Goal: Task Accomplishment & Management: Manage account settings

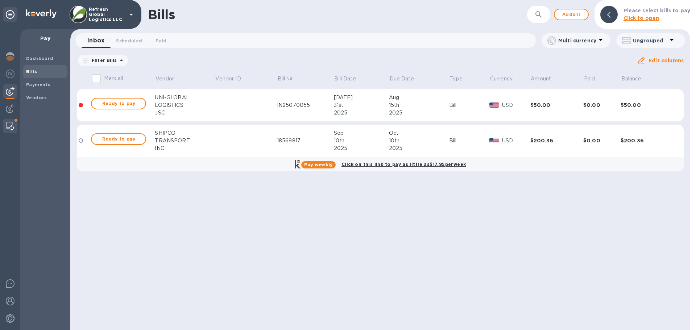
click at [10, 125] on img at bounding box center [10, 126] width 7 height 9
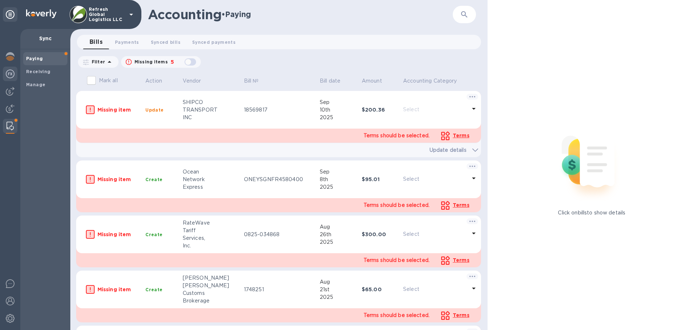
click at [9, 73] on img at bounding box center [10, 74] width 9 height 9
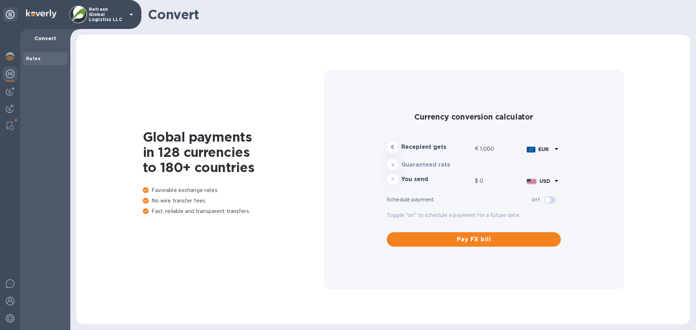
type input "1,178.68"
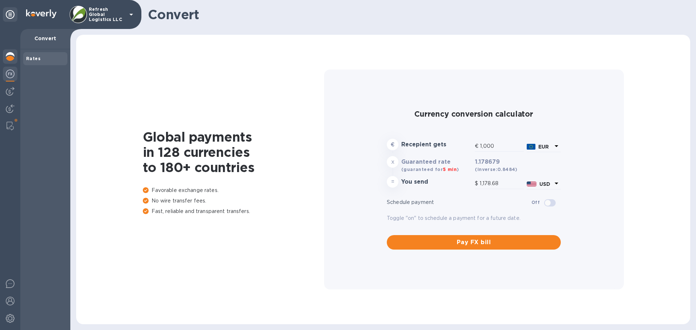
click at [12, 50] on div at bounding box center [10, 57] width 15 height 16
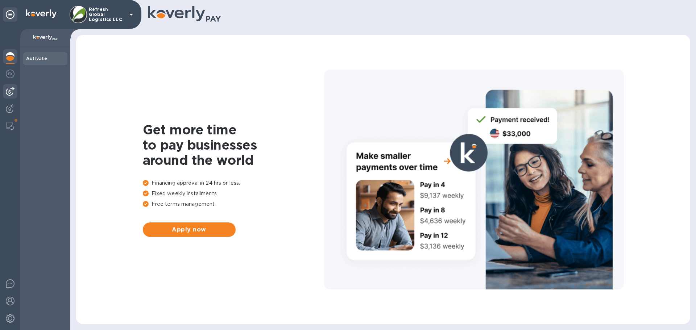
click at [11, 92] on img at bounding box center [10, 91] width 9 height 9
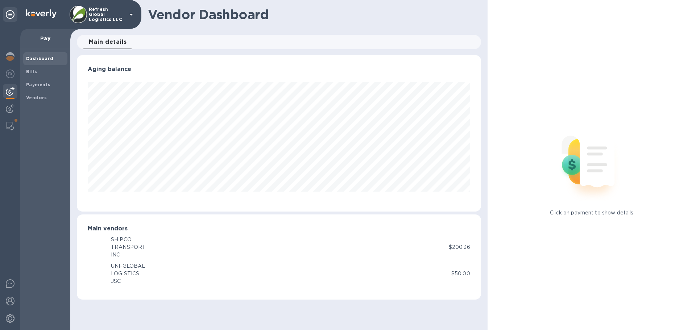
scroll to position [157, 404]
click at [7, 123] on img at bounding box center [10, 126] width 7 height 9
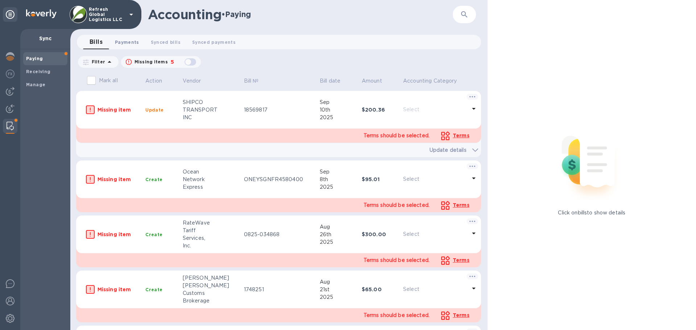
click at [126, 42] on span "Payments 0" at bounding box center [127, 42] width 24 height 8
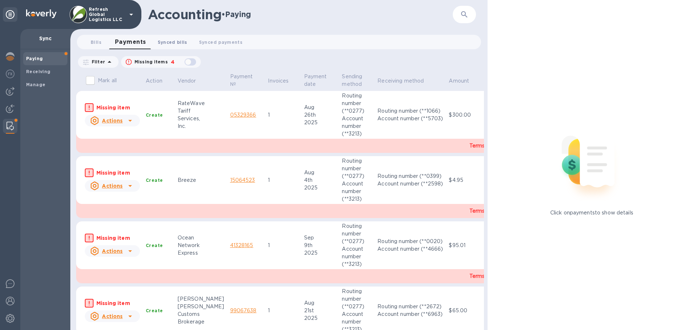
click at [173, 41] on span "Synced bills 0" at bounding box center [173, 42] width 30 height 8
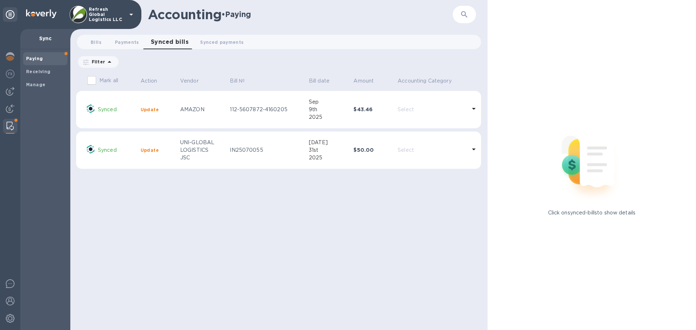
click at [471, 110] on icon at bounding box center [474, 108] width 9 height 9
click at [423, 106] on p "Select" at bounding box center [432, 110] width 69 height 8
click at [138, 108] on td "Synced" at bounding box center [110, 110] width 54 height 38
click at [211, 108] on div "AMAZON" at bounding box center [202, 110] width 44 height 8
click at [38, 84] on b "Manage" at bounding box center [35, 84] width 19 height 5
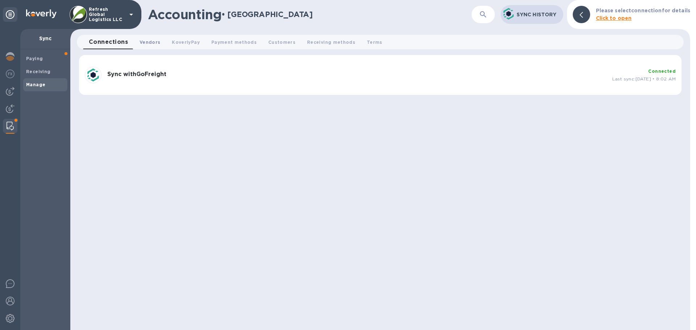
click at [143, 41] on span "Vendors 0" at bounding box center [150, 42] width 21 height 8
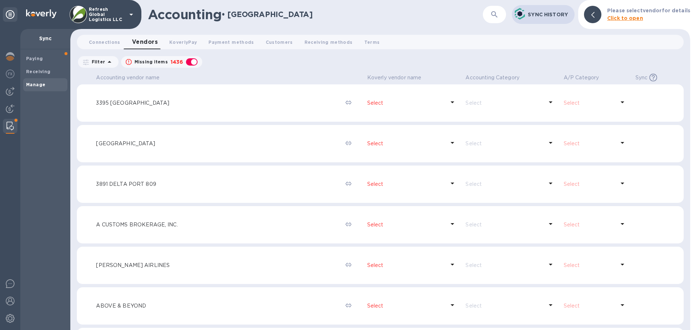
click at [191, 61] on div "button" at bounding box center [192, 62] width 15 height 10
checkbox input "false"
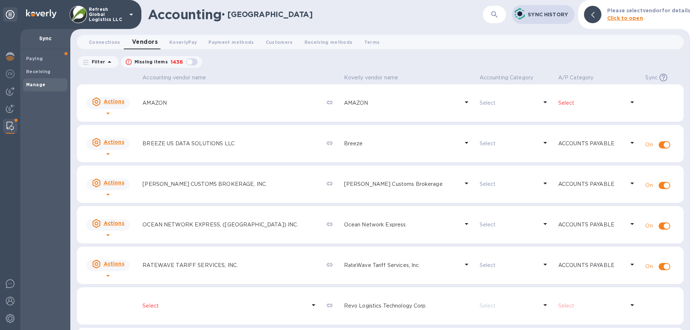
click at [566, 101] on p "Select" at bounding box center [591, 103] width 67 height 8
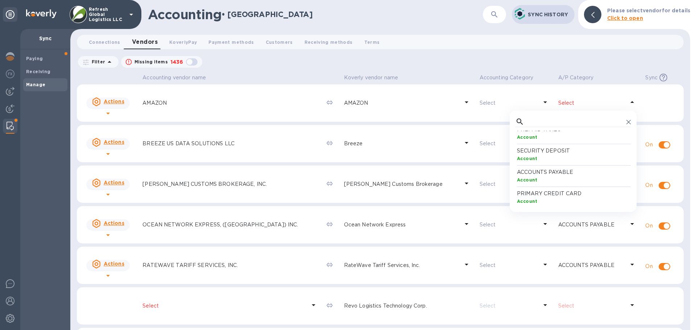
click at [552, 170] on p "ACCOUNTS PAYABLE" at bounding box center [574, 173] width 115 height 8
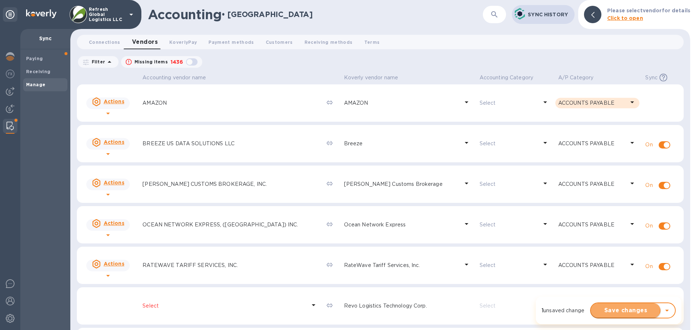
click at [622, 307] on span "Save changes" at bounding box center [626, 310] width 58 height 9
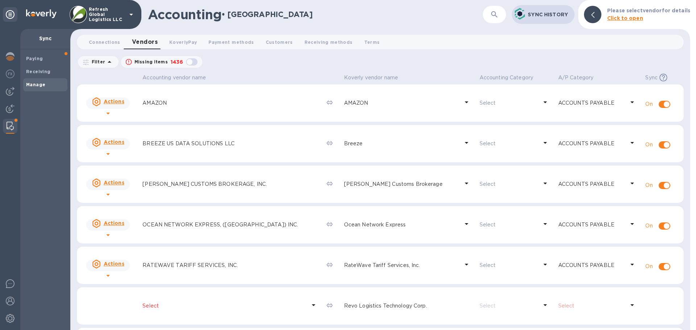
click at [480, 101] on p "Select" at bounding box center [509, 103] width 58 height 8
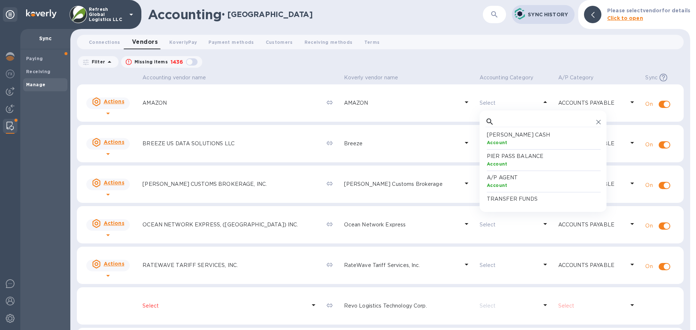
scroll to position [109, 0]
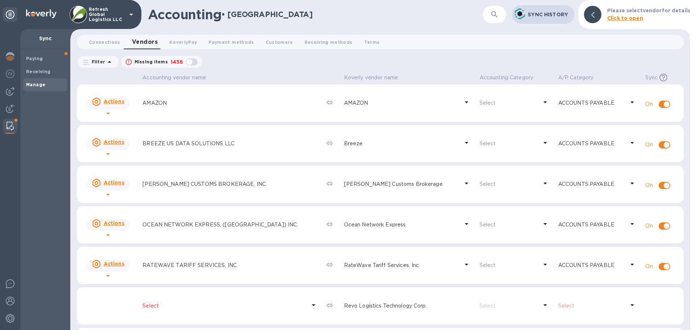
click at [473, 55] on div "Accounting • Manage ​ Sync History Please select vendor for details Click to op…" at bounding box center [380, 165] width 620 height 330
click at [660, 104] on input "checkbox" at bounding box center [666, 104] width 37 height 12
checkbox input "true"
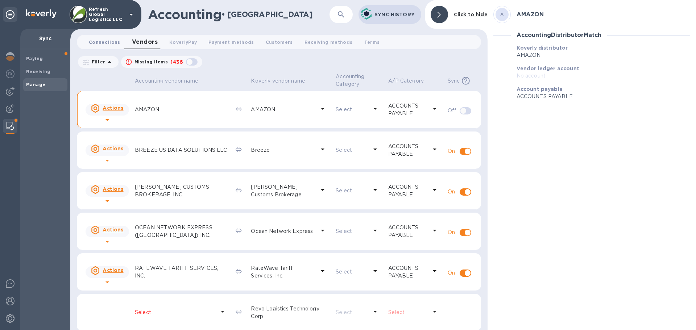
click at [173, 42] on span "KoverlyPay 0" at bounding box center [183, 42] width 28 height 8
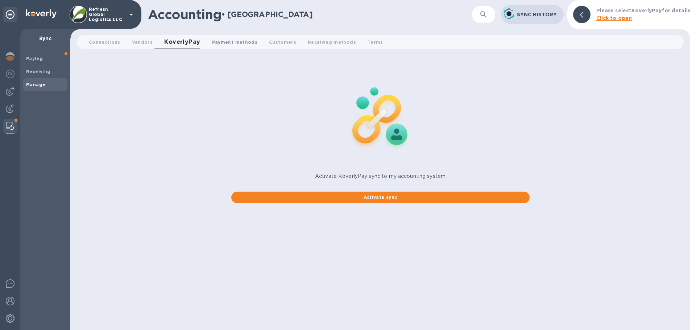
click at [229, 42] on span "Payment methods 0" at bounding box center [234, 42] width 45 height 8
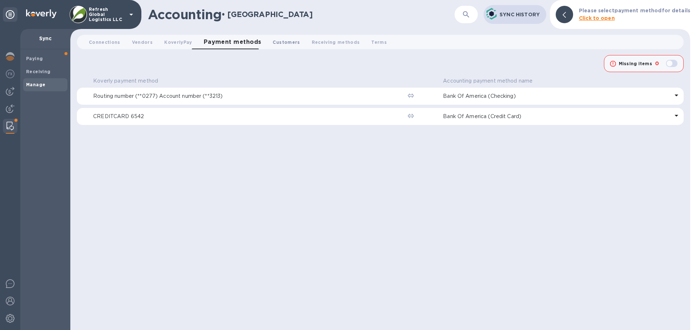
click at [275, 42] on span "Customers 0" at bounding box center [286, 42] width 27 height 8
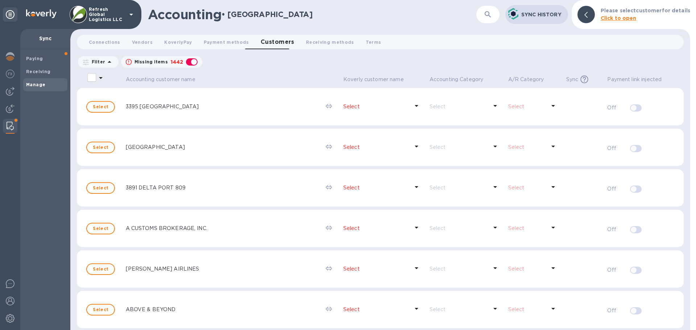
click at [189, 61] on div "button" at bounding box center [192, 62] width 15 height 10
checkbox input "false"
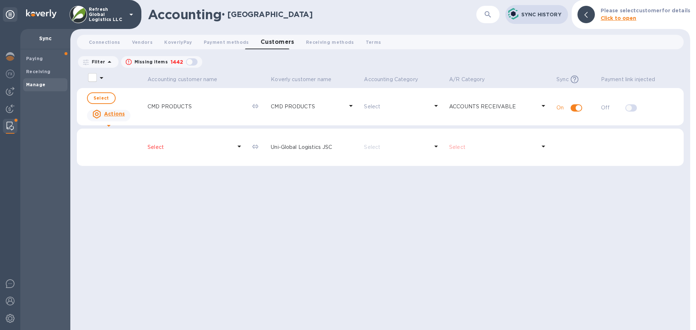
click at [154, 153] on div "Select" at bounding box center [195, 147] width 99 height 13
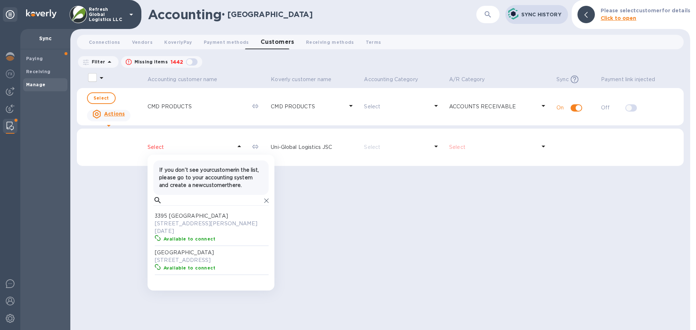
scroll to position [67, 112]
click at [167, 206] on input "text" at bounding box center [213, 200] width 96 height 11
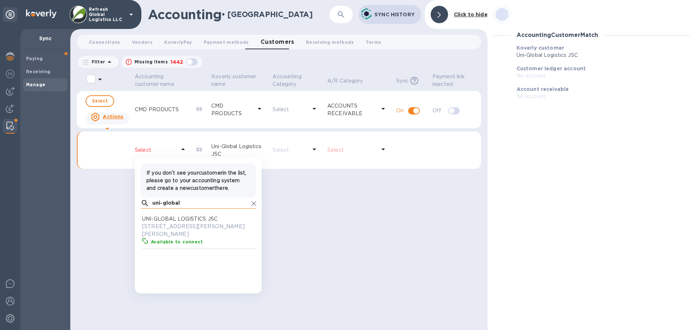
scroll to position [67, 112]
type input "uni-global"
click at [195, 232] on p "[STREET_ADDRESS][PERSON_NAME][PERSON_NAME]" at bounding box center [199, 230] width 115 height 15
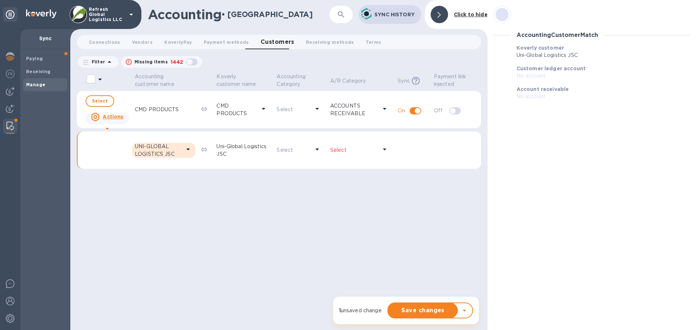
click at [346, 152] on p "Select" at bounding box center [353, 150] width 47 height 8
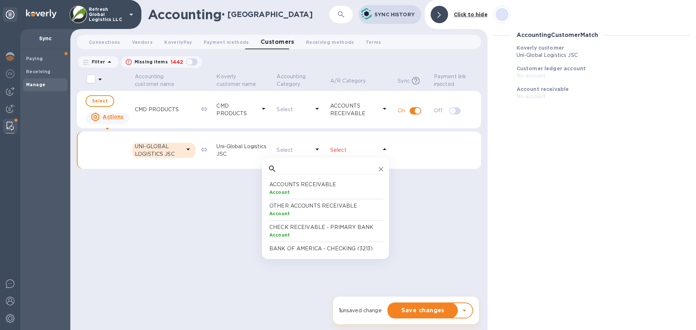
click at [308, 186] on p "ACCOUNTS RECEIVABLE" at bounding box center [326, 185] width 115 height 8
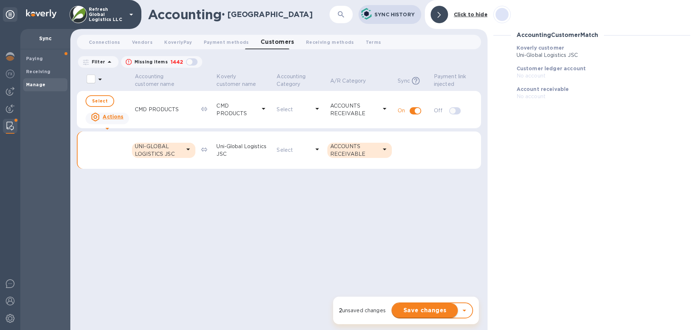
click at [423, 309] on span "Save changes" at bounding box center [425, 310] width 54 height 9
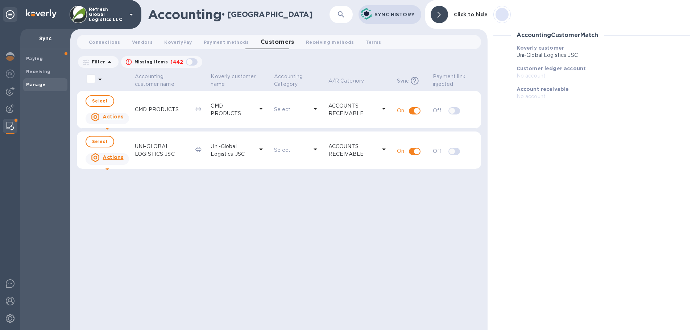
click at [177, 139] on td "UNI-GLOBAL LOGISTICS JSC" at bounding box center [162, 151] width 61 height 38
click at [112, 165] on icon at bounding box center [107, 169] width 9 height 9
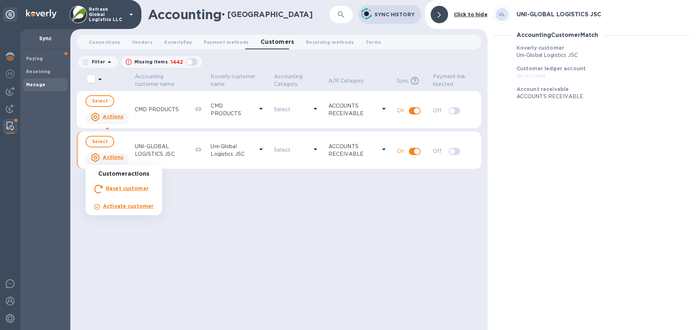
click at [118, 117] on div at bounding box center [348, 165] width 696 height 330
click at [112, 124] on icon at bounding box center [107, 128] width 9 height 9
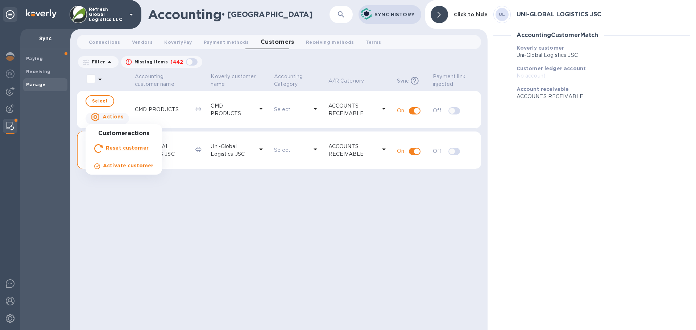
click at [199, 139] on div at bounding box center [348, 165] width 696 height 330
click at [324, 41] on span "Receiving methods 0" at bounding box center [330, 42] width 48 height 8
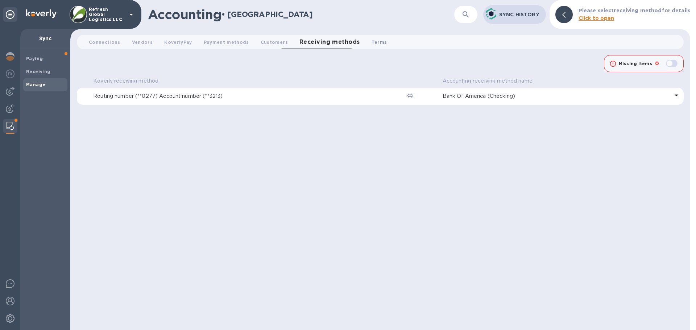
click at [372, 43] on span "Terms 0" at bounding box center [380, 42] width 16 height 8
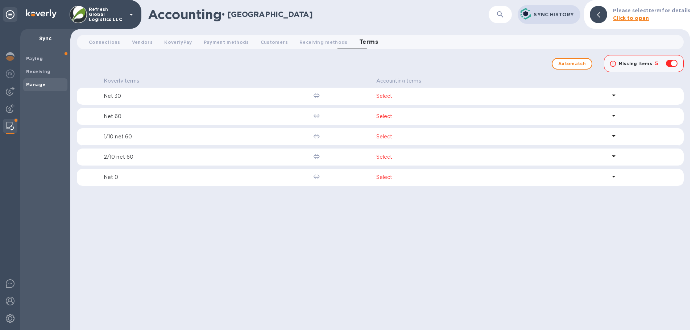
click at [406, 95] on p "Select" at bounding box center [491, 96] width 231 height 8
click at [395, 132] on div "​ No options" at bounding box center [441, 123] width 131 height 28
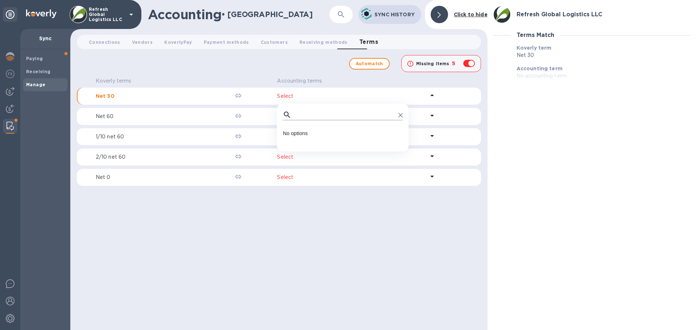
click at [398, 115] on icon at bounding box center [400, 115] width 4 height 4
click at [318, 117] on input "text" at bounding box center [344, 114] width 101 height 11
type input "30"
click at [9, 319] on img at bounding box center [10, 318] width 9 height 9
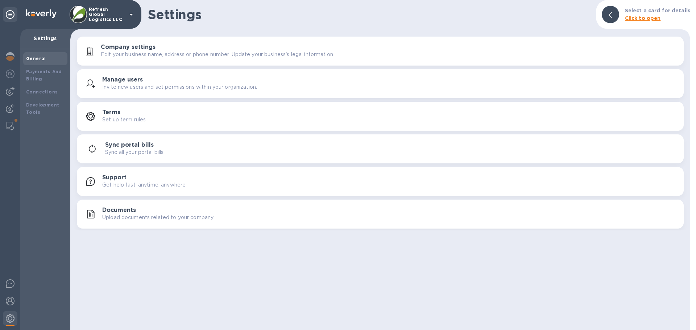
click at [134, 117] on p "Set up term rules" at bounding box center [124, 120] width 44 height 8
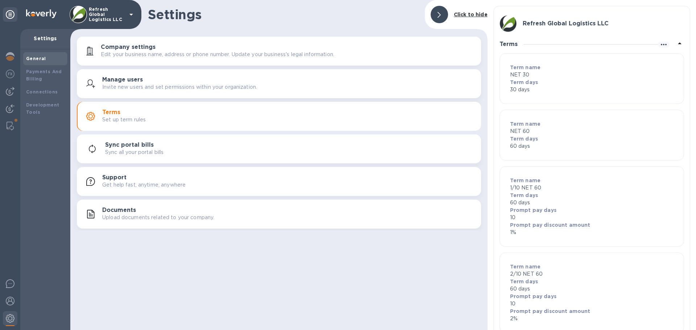
click at [524, 79] on p "Term days" at bounding box center [592, 82] width 164 height 7
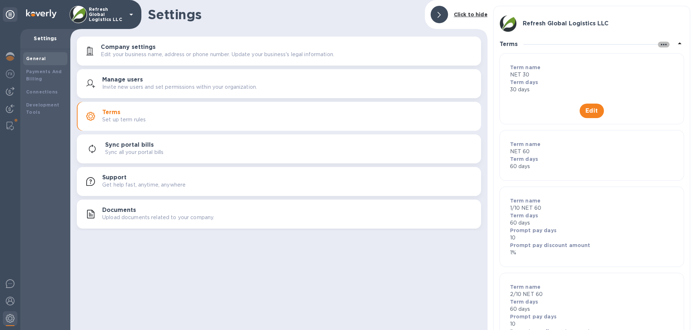
click at [661, 44] on icon "button" at bounding box center [664, 44] width 9 height 9
click at [292, 24] on div at bounding box center [348, 165] width 696 height 330
